Goal: Task Accomplishment & Management: Complete application form

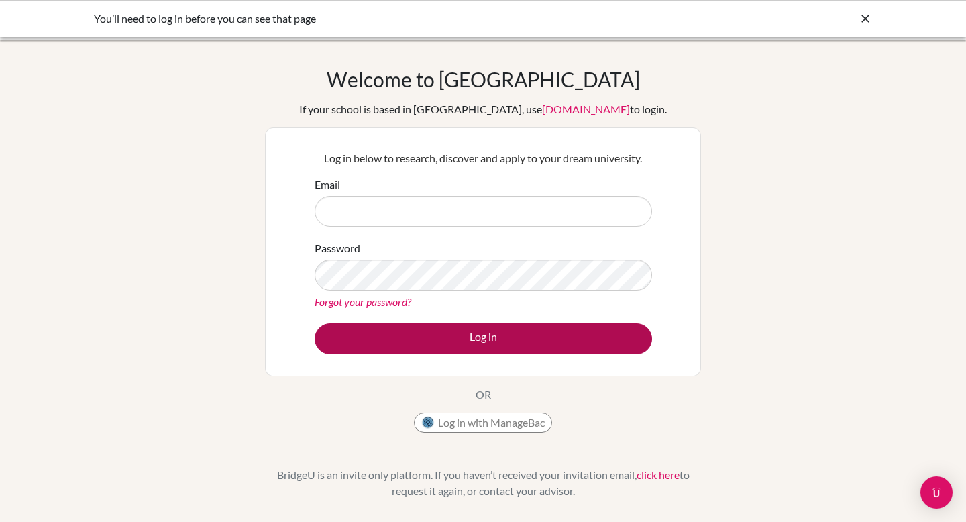
type input "aimee.nance@isdbd.org"
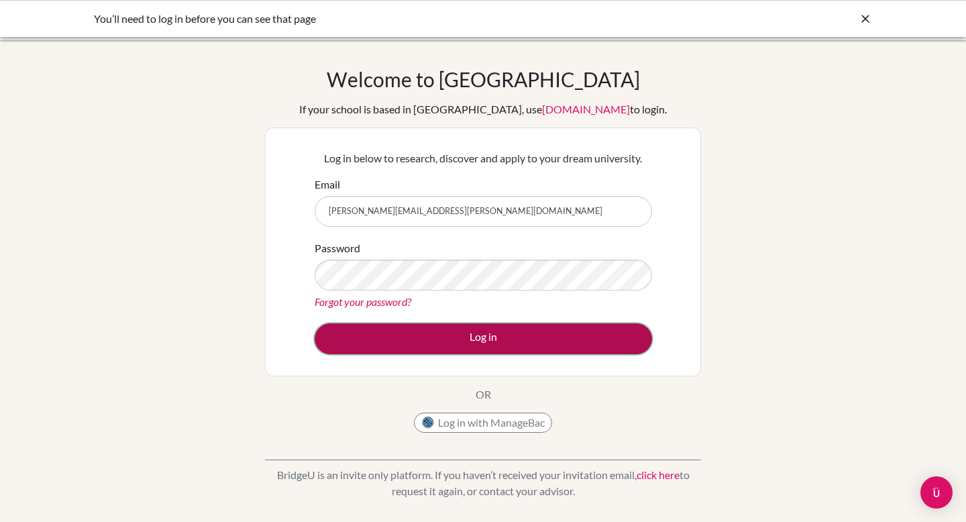
click at [424, 348] on button "Log in" at bounding box center [483, 338] width 337 height 31
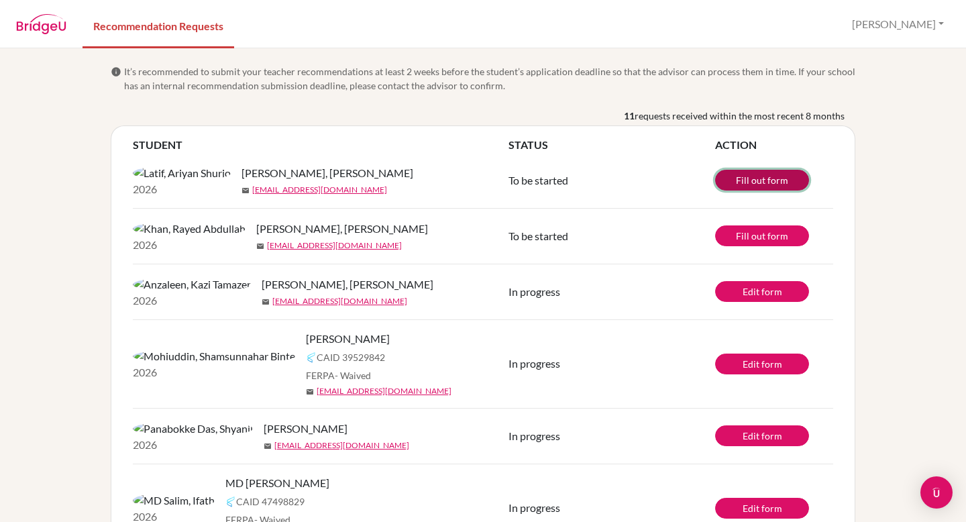
click at [759, 182] on link "Fill out form" at bounding box center [762, 180] width 94 height 21
click at [145, 237] on img at bounding box center [189, 229] width 113 height 16
